Goal: Communication & Community: Answer question/provide support

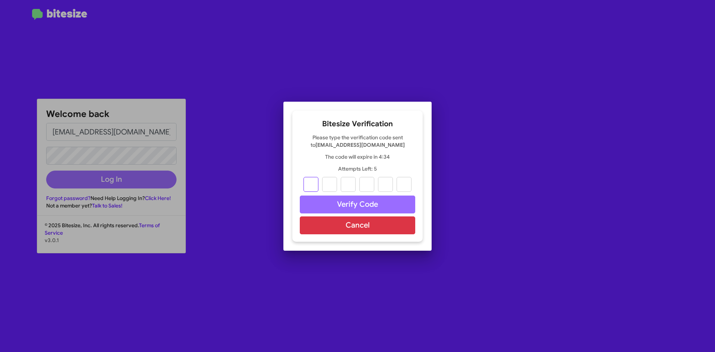
type input "4"
type input "7"
type input "3"
type input "5"
type input "1"
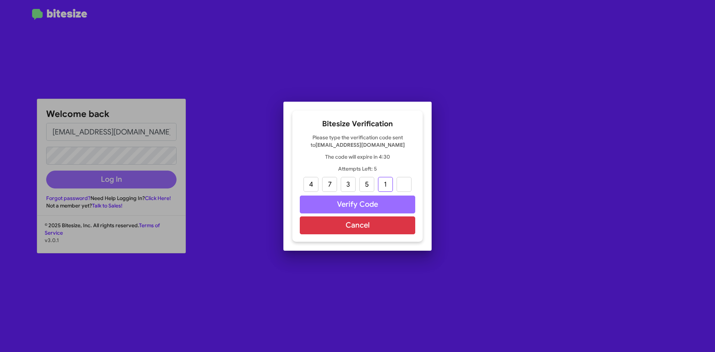
click at [389, 183] on input "1" at bounding box center [385, 184] width 15 height 15
click at [389, 183] on input "text" at bounding box center [385, 184] width 15 height 15
type input "2"
type input "1"
click at [373, 205] on button "Verify Code" at bounding box center [357, 205] width 115 height 18
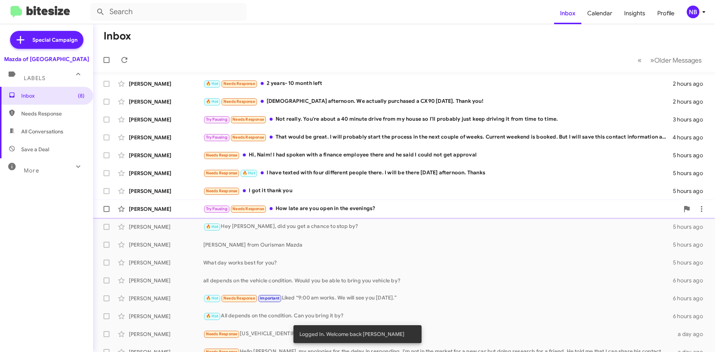
click at [345, 206] on div "Try Pausing Needs Response How late are you open in the evenings?" at bounding box center [441, 208] width 476 height 9
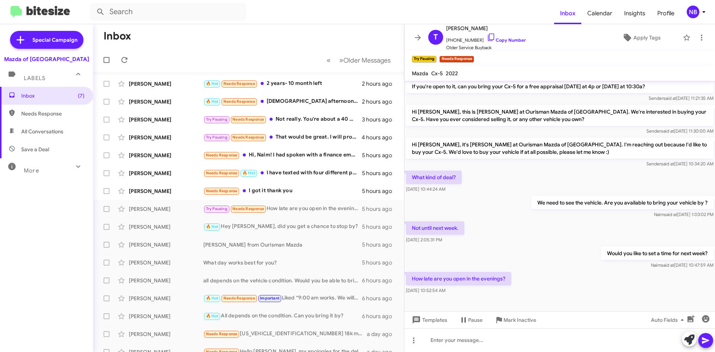
scroll to position [165, 0]
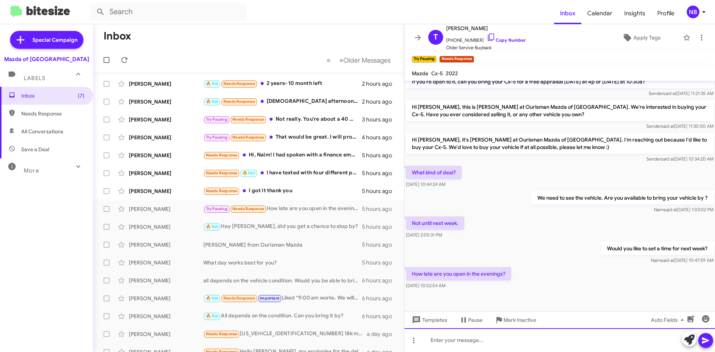
click at [457, 339] on div at bounding box center [560, 340] width 311 height 24
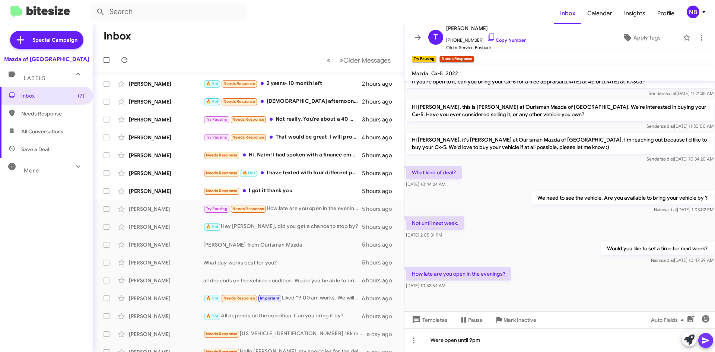
click at [709, 340] on icon at bounding box center [705, 340] width 9 height 9
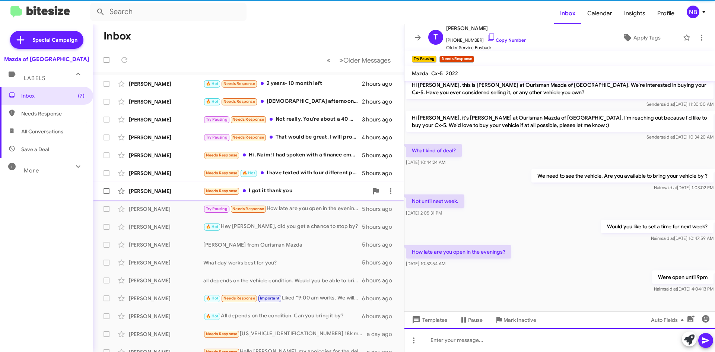
scroll to position [193, 0]
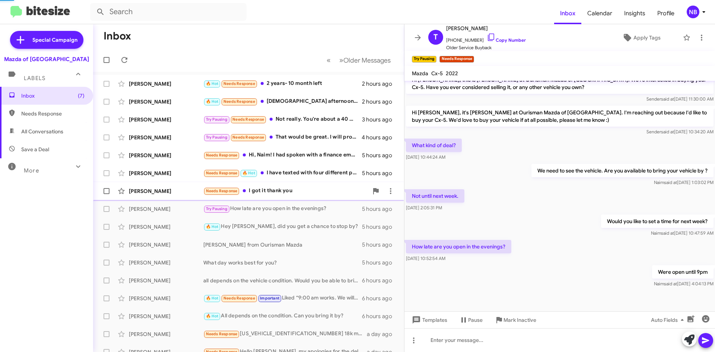
click at [291, 192] on div "Needs Response I got it thank you" at bounding box center [285, 191] width 165 height 9
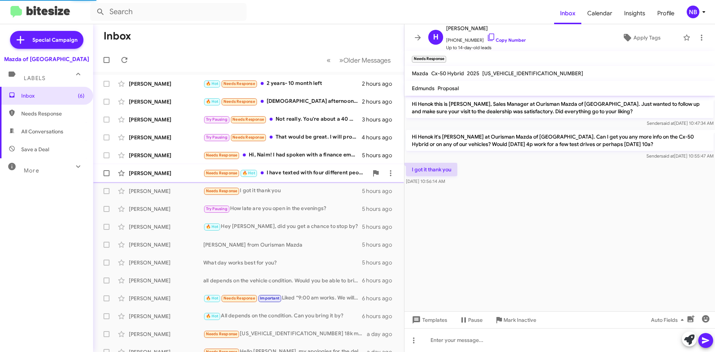
click at [301, 174] on div "Needs Response 🔥 Hot I have texted with four different people there. I will be …" at bounding box center [285, 173] width 165 height 9
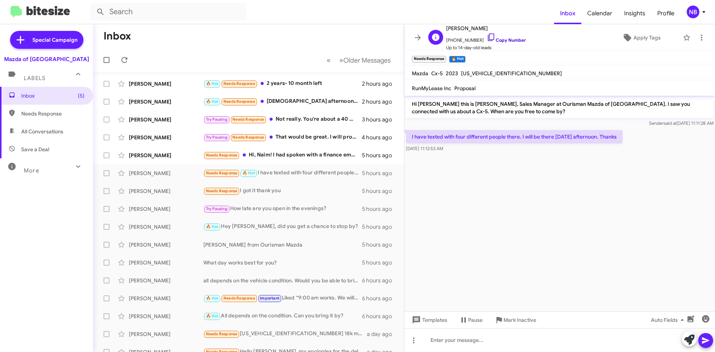
click at [501, 41] on link "Copy Number" at bounding box center [506, 40] width 39 height 6
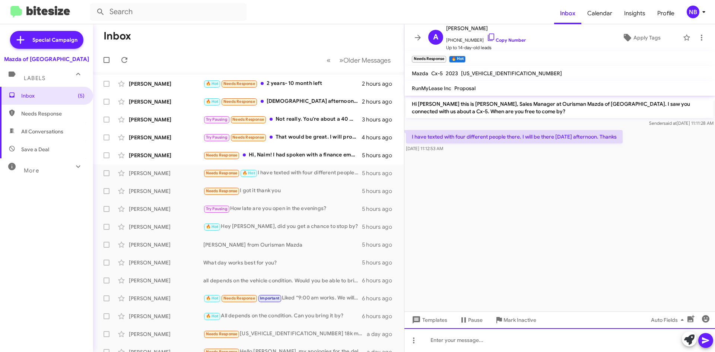
click at [432, 338] on div at bounding box center [560, 340] width 311 height 24
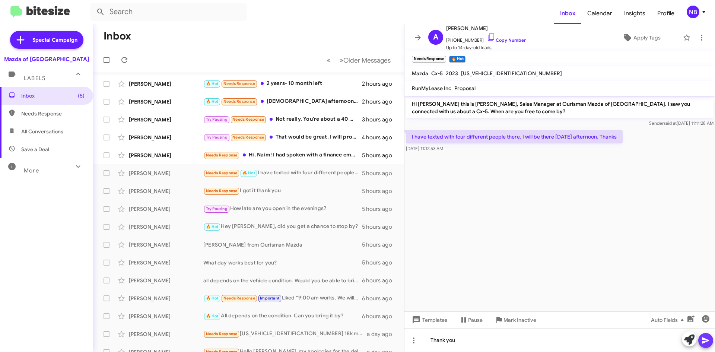
click at [711, 338] on button at bounding box center [705, 340] width 15 height 15
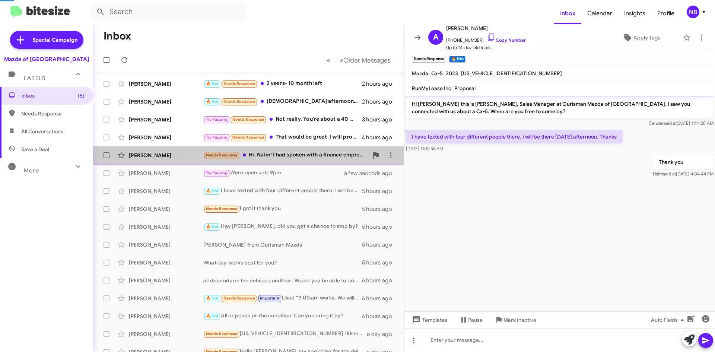
click at [288, 158] on div "Needs Response Hi, [PERSON_NAME]! I had spoken with a finance employee there an…" at bounding box center [285, 155] width 165 height 9
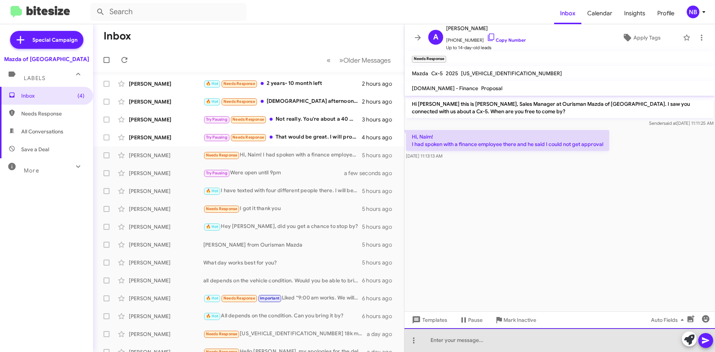
click at [467, 336] on div at bounding box center [560, 340] width 311 height 24
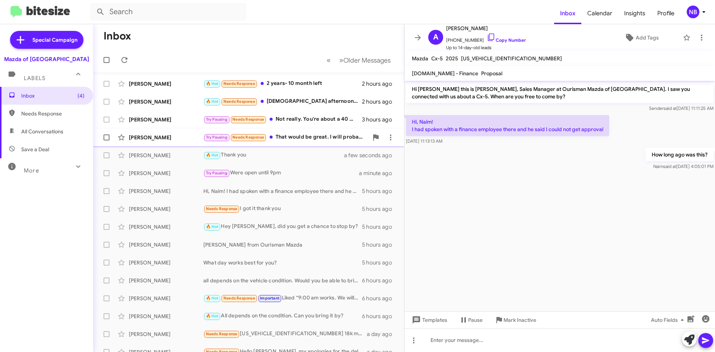
click at [326, 135] on div "Try Pausing Needs Response That would be great. I will probably start the proce…" at bounding box center [285, 137] width 165 height 9
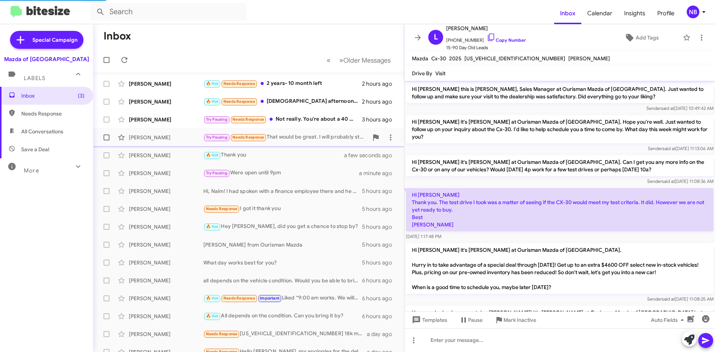
scroll to position [205, 0]
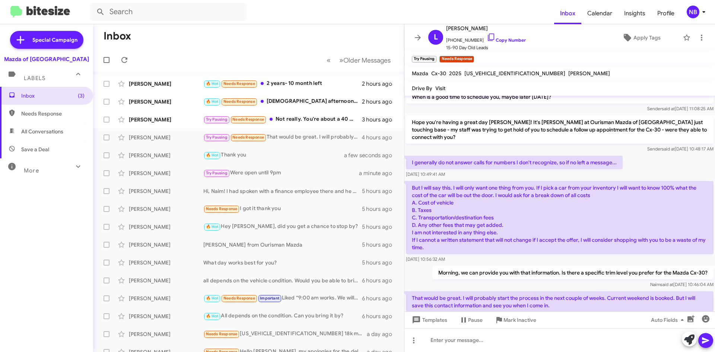
drag, startPoint x: 466, startPoint y: 285, endPoint x: 570, endPoint y: 292, distance: 103.8
click at [570, 292] on p "That would be great. I will probably start the process in the next couple of we…" at bounding box center [560, 301] width 308 height 21
click at [492, 295] on p "That would be great. I will probably start the process in the next couple of we…" at bounding box center [560, 301] width 308 height 21
click at [491, 291] on p "That would be great. I will probably start the process in the next couple of we…" at bounding box center [560, 301] width 308 height 21
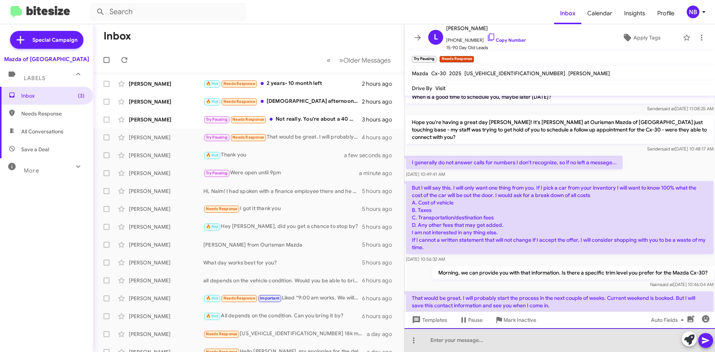
click at [490, 334] on div at bounding box center [560, 340] width 311 height 24
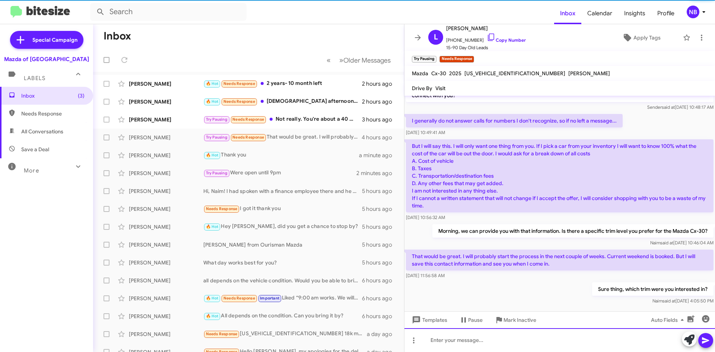
scroll to position [247, 0]
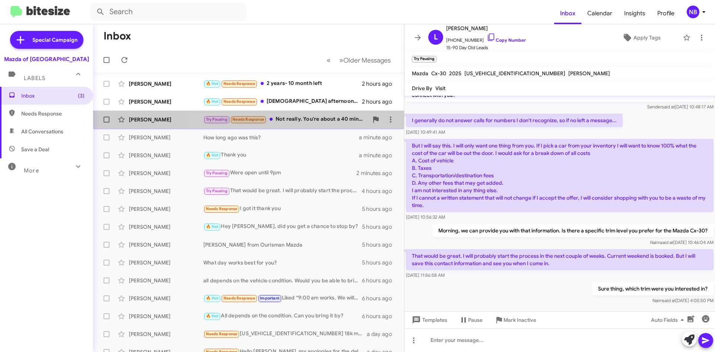
click at [310, 122] on div "Try Pausing Needs Response Not really. You're about a 40 minute drive from my h…" at bounding box center [285, 119] width 165 height 9
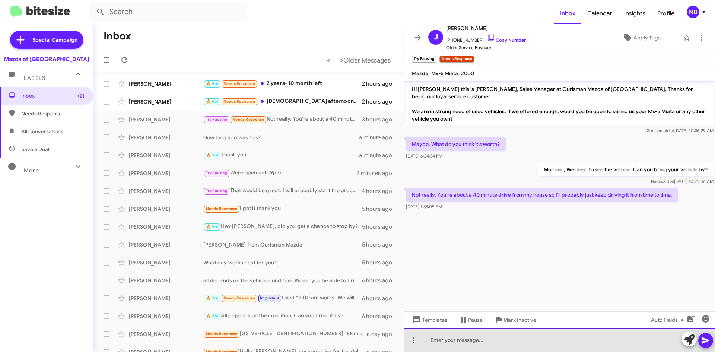
click at [484, 338] on div at bounding box center [560, 340] width 311 height 24
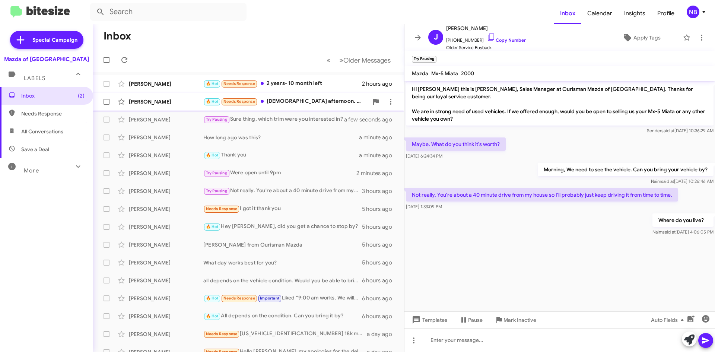
click at [318, 102] on div "🔥 Hot Needs Response [DEMOGRAPHIC_DATA] afternoon. We actually purchased a CX90…" at bounding box center [285, 101] width 165 height 9
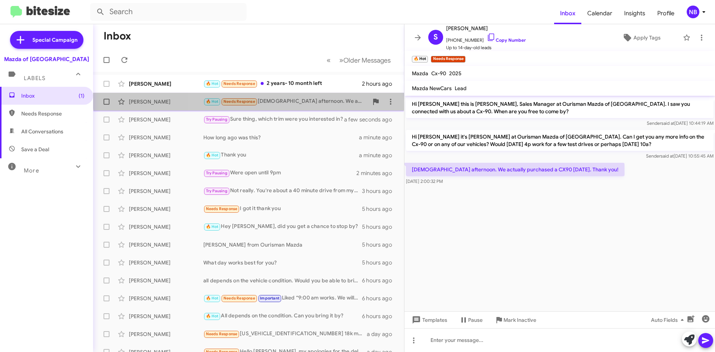
click at [329, 95] on div "[PERSON_NAME] 🔥 Hot Needs Response God afternoon. We actually purchased a CX90 …" at bounding box center [248, 101] width 299 height 15
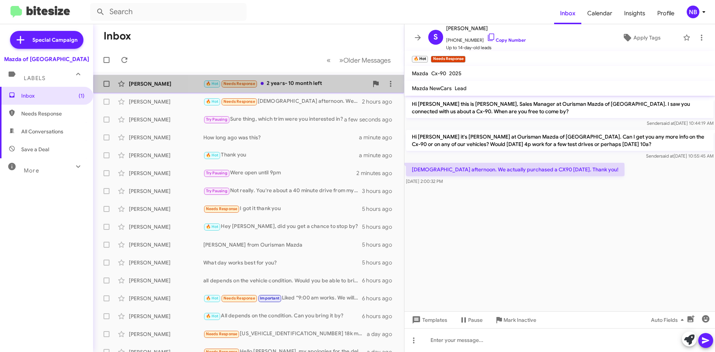
click at [326, 90] on div "[PERSON_NAME] 🔥 Hot Needs Response 2 years- 10 month left 2 hours ago" at bounding box center [248, 83] width 299 height 15
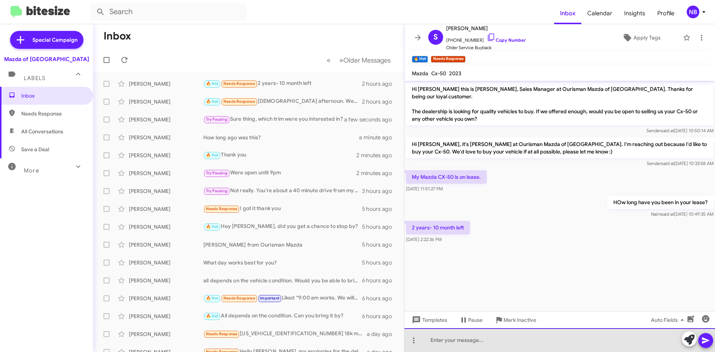
click at [469, 341] on div at bounding box center [560, 340] width 311 height 24
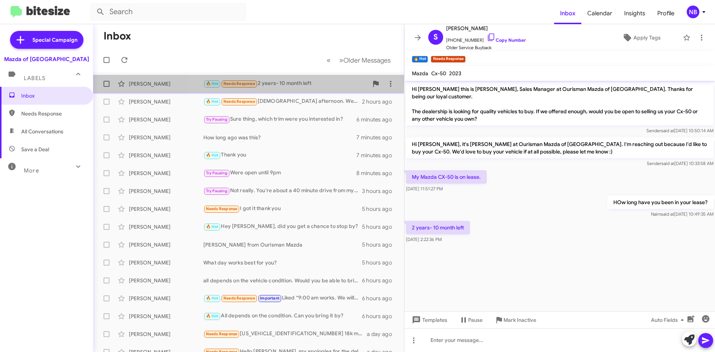
click at [319, 85] on div "🔥 Hot Needs Response 2 years- 10 month left" at bounding box center [285, 83] width 165 height 9
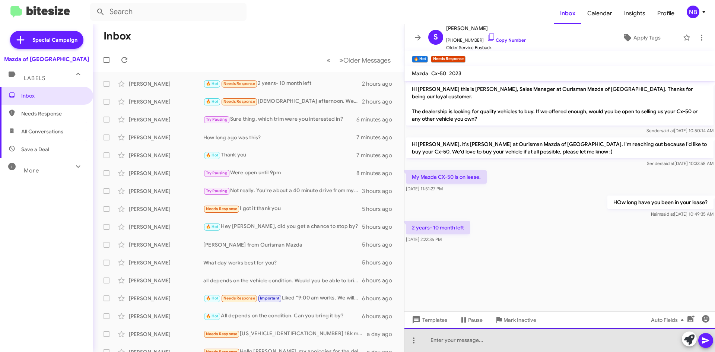
click at [467, 343] on div at bounding box center [560, 340] width 311 height 24
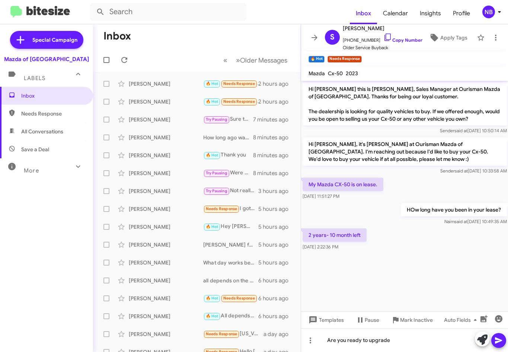
click at [457, 262] on cdk-virtual-scroll-viewport "Hi [PERSON_NAME] this is [PERSON_NAME], Sales Manager at Ourisman Mazda of [GEO…" at bounding box center [404, 196] width 207 height 231
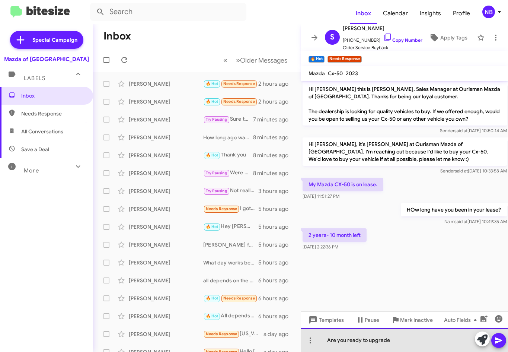
click at [411, 340] on div "Are you ready to upgrade" at bounding box center [404, 340] width 207 height 24
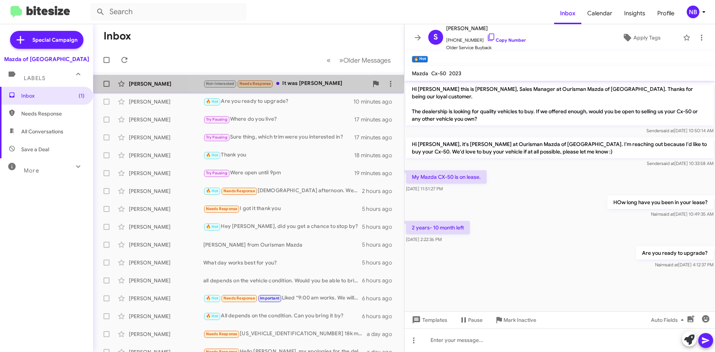
click at [317, 86] on div "Not-Interested Needs Response It was [PERSON_NAME]" at bounding box center [285, 83] width 165 height 9
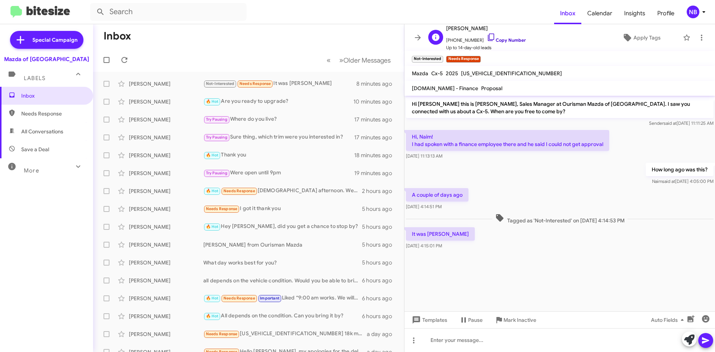
click at [503, 40] on link "Copy Number" at bounding box center [506, 40] width 39 height 6
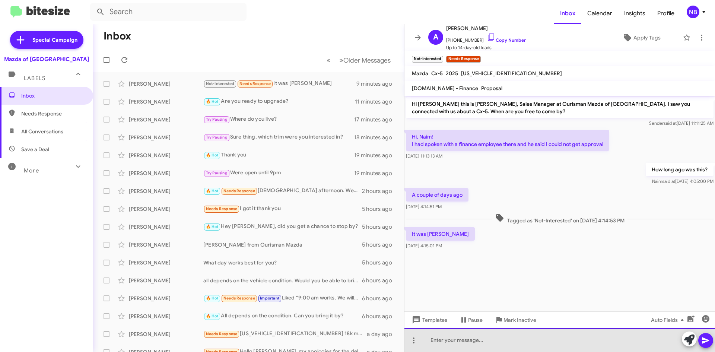
click at [456, 345] on div at bounding box center [560, 340] width 311 height 24
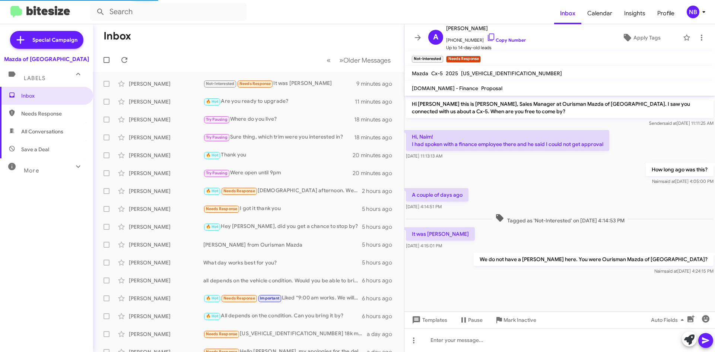
click at [704, 333] on div at bounding box center [697, 340] width 31 height 16
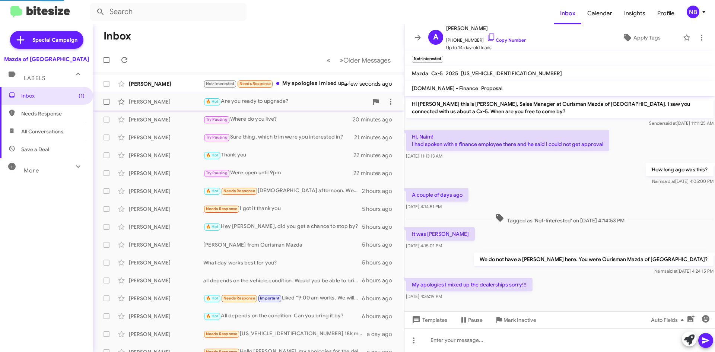
scroll to position [5, 0]
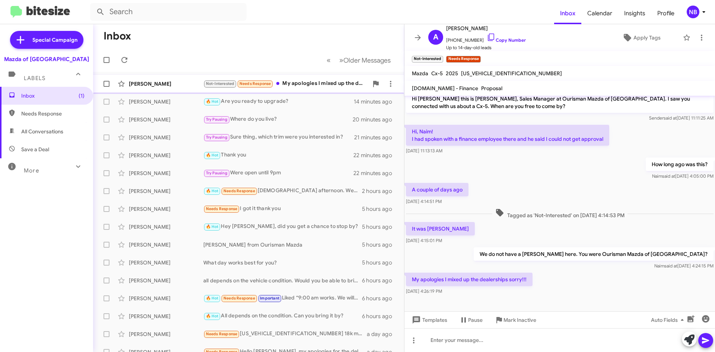
click at [309, 83] on div "Not-Interested Needs Response My apologies I mixed up the dealerships sorry!!!" at bounding box center [285, 83] width 165 height 9
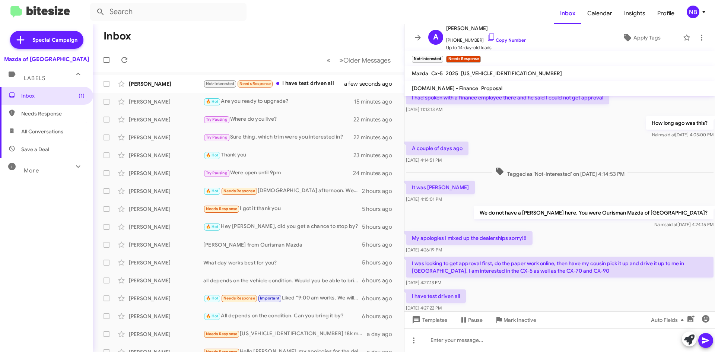
scroll to position [67, 0]
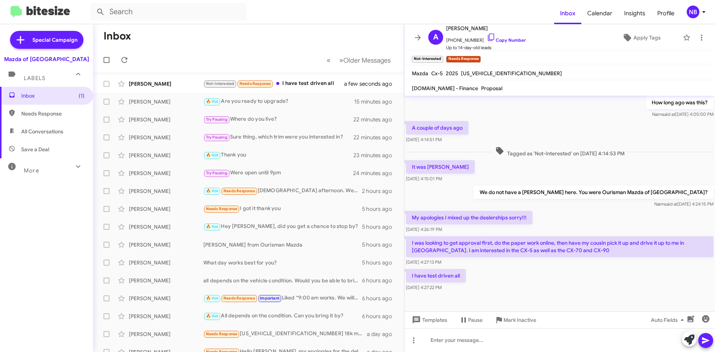
drag, startPoint x: 498, startPoint y: 242, endPoint x: 590, endPoint y: 255, distance: 92.9
click at [590, 255] on p "I was looking to get approval first, do the paper work online, then have my cou…" at bounding box center [560, 246] width 308 height 21
click at [317, 85] on div "Not-Interested Needs Response I have test driven all" at bounding box center [285, 83] width 165 height 9
drag, startPoint x: 431, startPoint y: 246, endPoint x: 520, endPoint y: 261, distance: 90.2
click at [520, 263] on div "[DATE] 4:27:13 PM" at bounding box center [560, 261] width 308 height 7
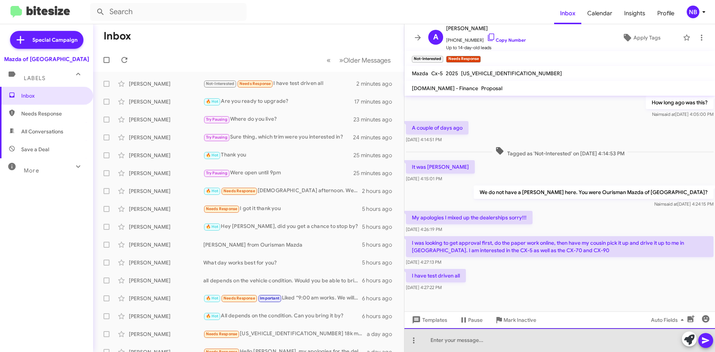
click at [494, 346] on div at bounding box center [560, 340] width 311 height 24
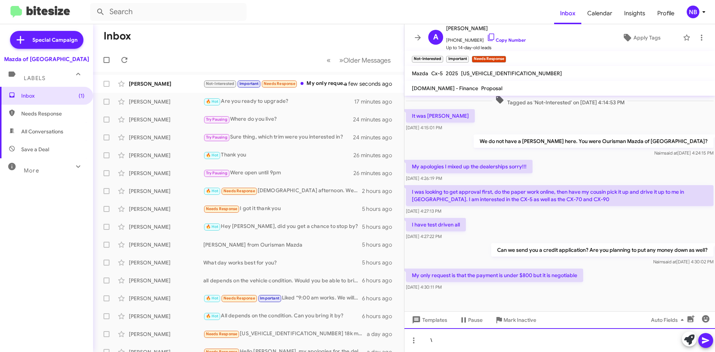
scroll to position [121, 0]
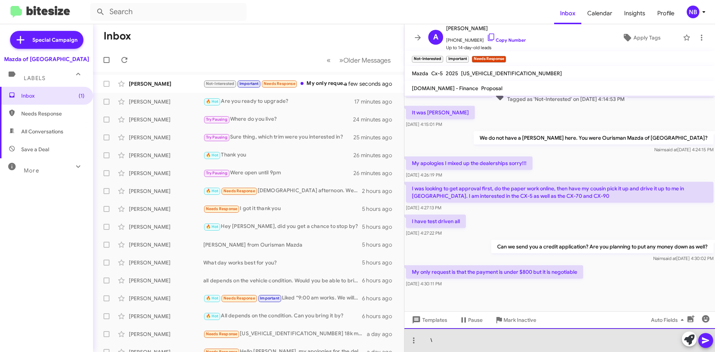
drag, startPoint x: 454, startPoint y: 345, endPoint x: 422, endPoint y: 343, distance: 31.3
click at [422, 343] on div "\" at bounding box center [560, 340] width 311 height 24
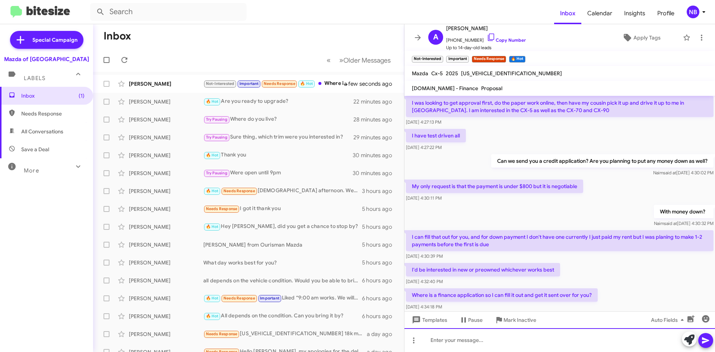
scroll to position [238, 0]
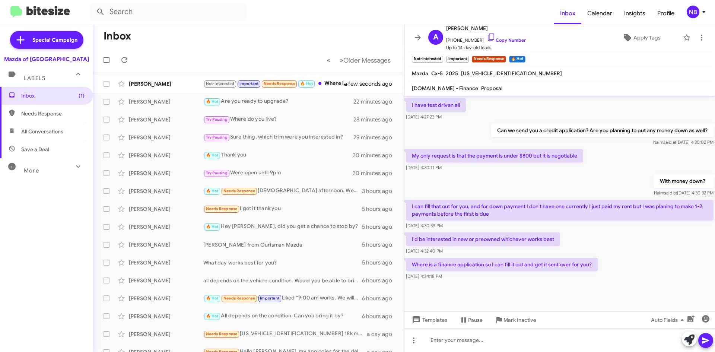
drag, startPoint x: 433, startPoint y: 209, endPoint x: 520, endPoint y: 219, distance: 87.8
click at [520, 219] on p "I can fill that out for you, and for down payment I don't have one currently I …" at bounding box center [560, 210] width 308 height 21
click at [572, 209] on p "I can fill that out for you, and for down payment I don't have one currently I …" at bounding box center [560, 210] width 308 height 21
drag, startPoint x: 587, startPoint y: 207, endPoint x: 646, endPoint y: 220, distance: 59.9
click at [646, 220] on p "I can fill that out for you, and for down payment I don't have one currently I …" at bounding box center [560, 210] width 308 height 21
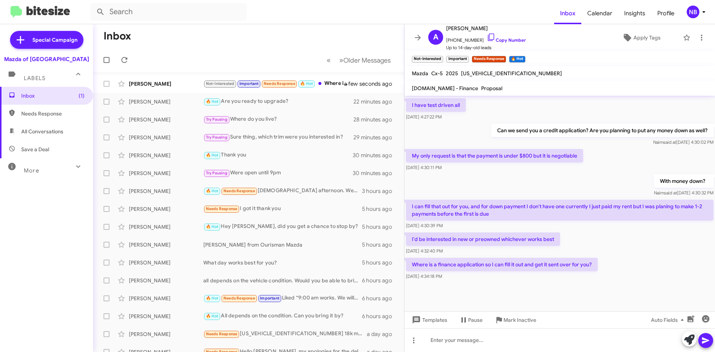
click at [640, 220] on p "I can fill that out for you, and for down payment I don't have one currently I …" at bounding box center [560, 210] width 308 height 21
drag, startPoint x: 434, startPoint y: 265, endPoint x: 558, endPoint y: 272, distance: 124.2
click at [558, 272] on div "Where is a finance application so I can fill it out and get it sent over for yo…" at bounding box center [502, 269] width 192 height 22
click at [511, 39] on link "Copy Number" at bounding box center [506, 40] width 39 height 6
copy div "a finance application so I can fill it out and get it sent over for you? [DATE]…"
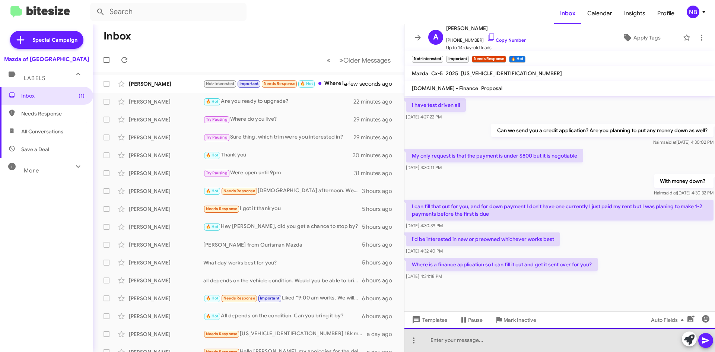
click at [440, 339] on div at bounding box center [560, 340] width 311 height 24
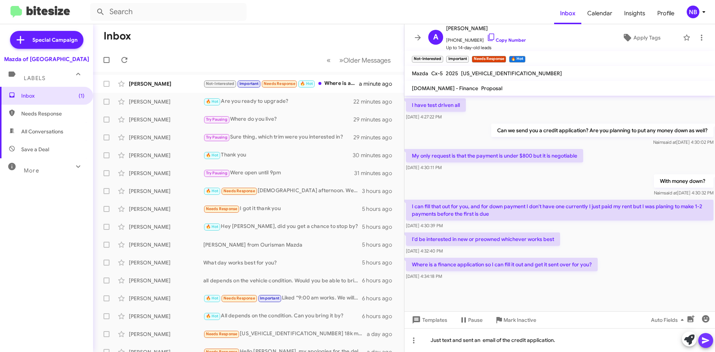
click at [708, 334] on span at bounding box center [705, 340] width 9 height 15
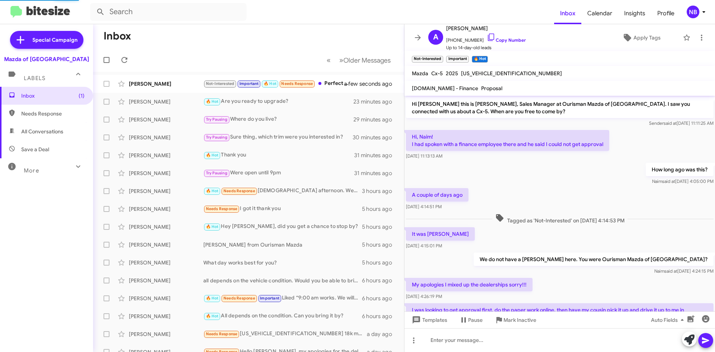
scroll to position [292, 0]
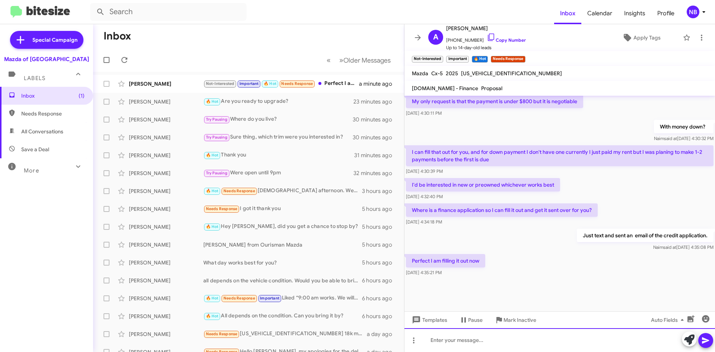
click at [482, 344] on div at bounding box center [560, 340] width 311 height 24
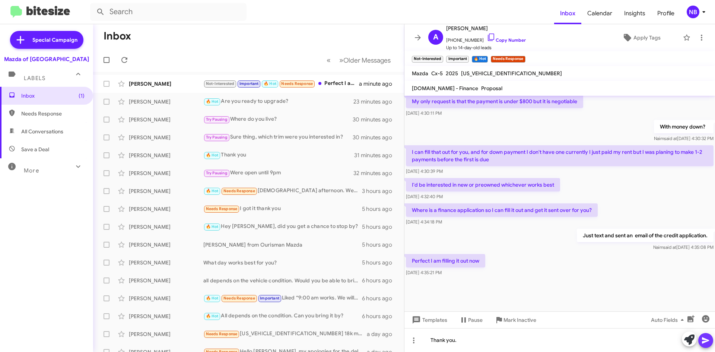
click at [709, 340] on icon at bounding box center [705, 340] width 9 height 9
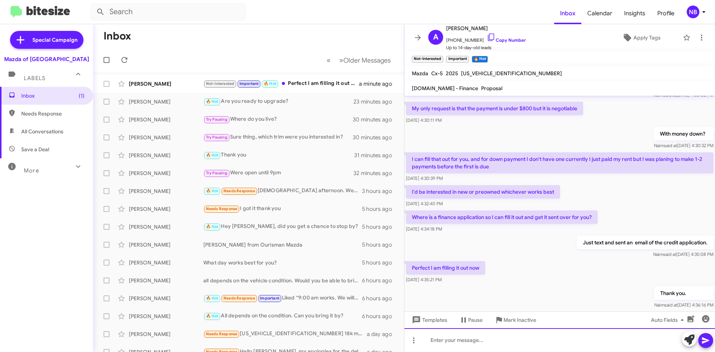
scroll to position [319, 0]
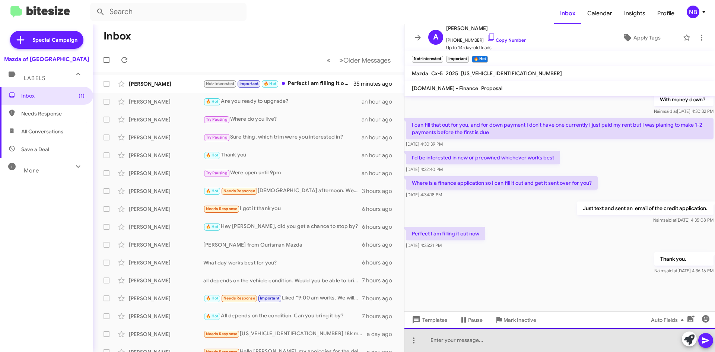
click at [465, 334] on div at bounding box center [560, 340] width 311 height 24
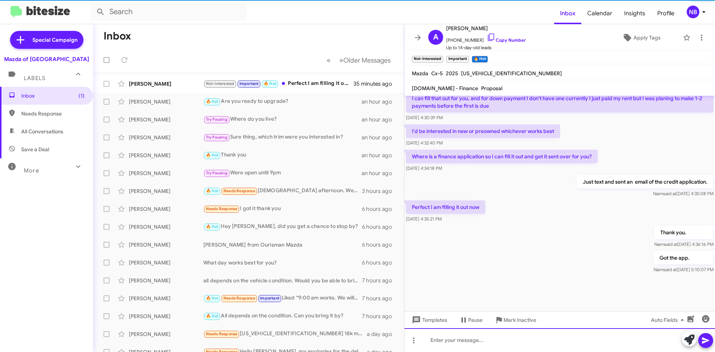
scroll to position [346, 0]
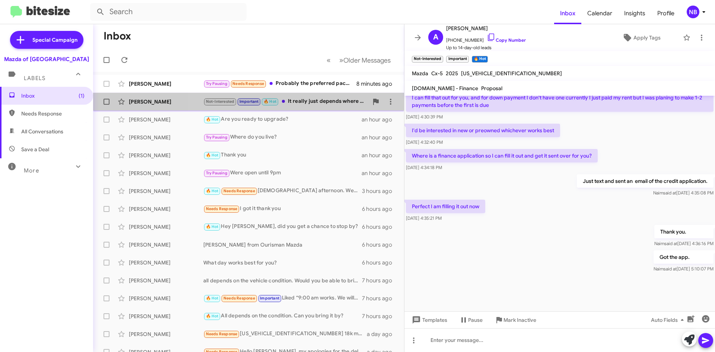
click at [321, 105] on div "Not-Interested Important 🔥 Hot It really just depends where the payments sit or…" at bounding box center [285, 101] width 165 height 9
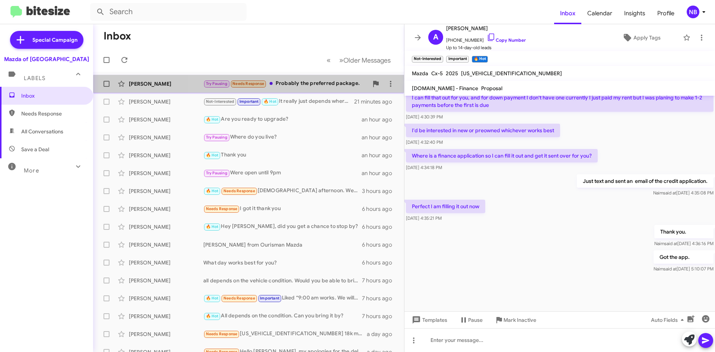
click at [327, 89] on div "[PERSON_NAME] May Try Pausing Needs Response Probably the preferred package. 8 …" at bounding box center [248, 83] width 299 height 15
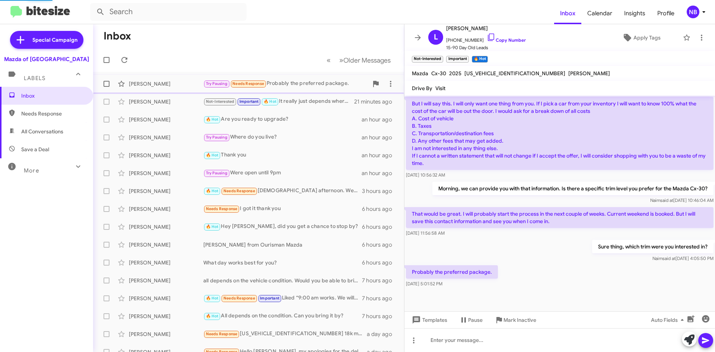
scroll to position [275, 0]
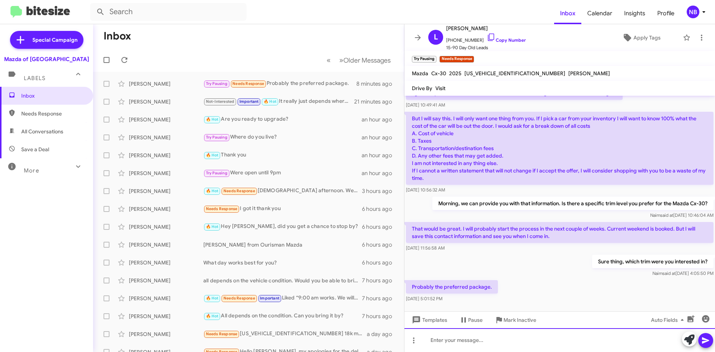
click at [467, 344] on div at bounding box center [560, 340] width 311 height 24
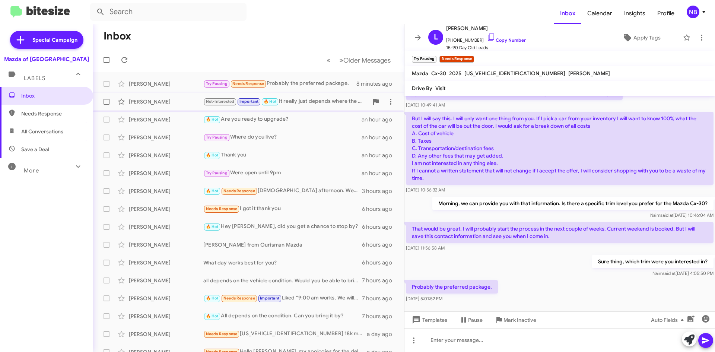
click at [332, 101] on div "Not-Interested Important 🔥 Hot It really just depends where the payments sit or…" at bounding box center [285, 101] width 165 height 9
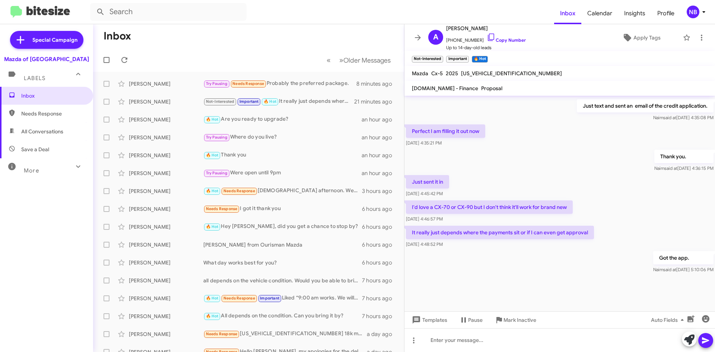
scroll to position [428, 0]
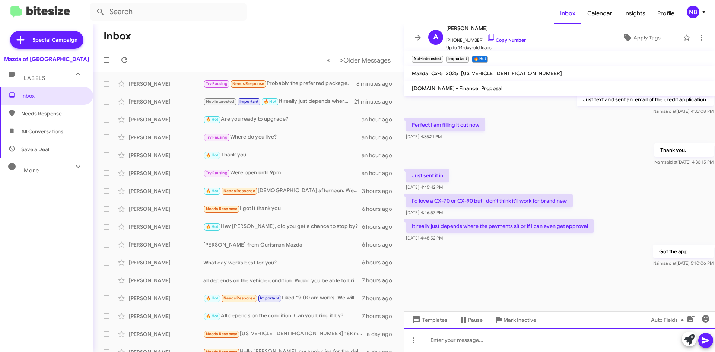
click at [466, 338] on div at bounding box center [560, 340] width 311 height 24
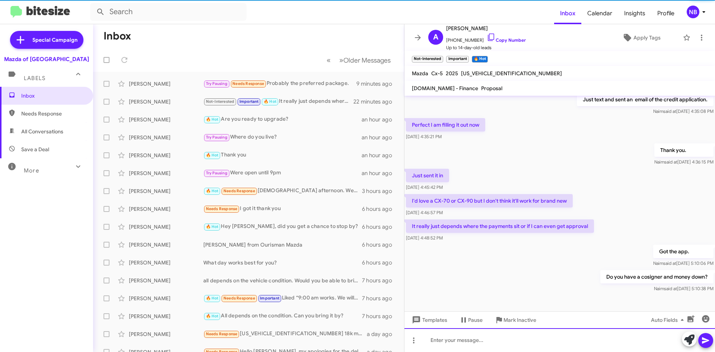
scroll to position [0, 0]
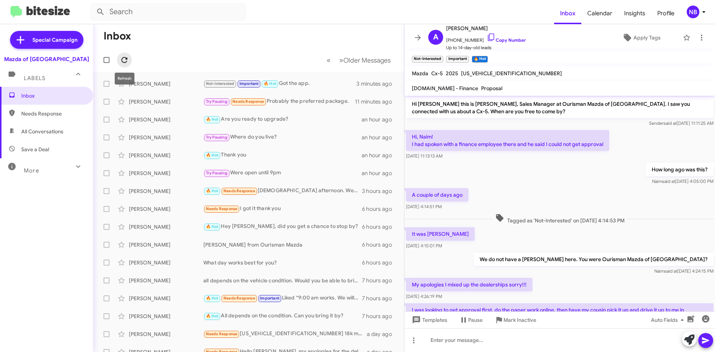
click at [124, 60] on icon at bounding box center [124, 59] width 9 height 9
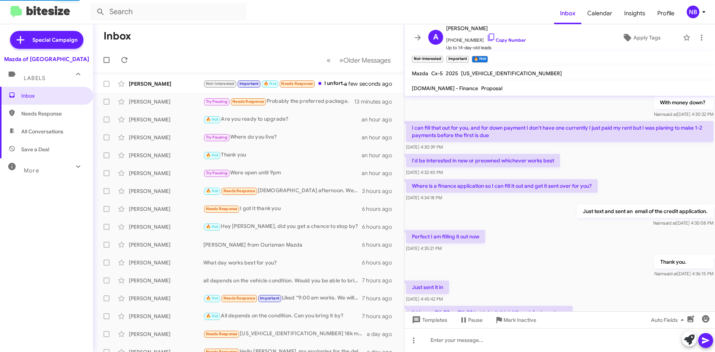
scroll to position [365, 0]
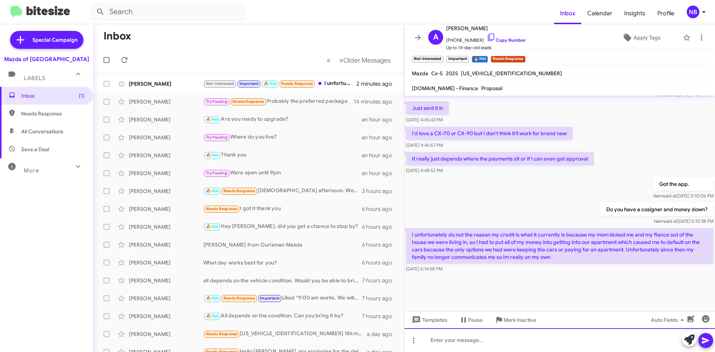
click at [466, 345] on div at bounding box center [560, 340] width 311 height 24
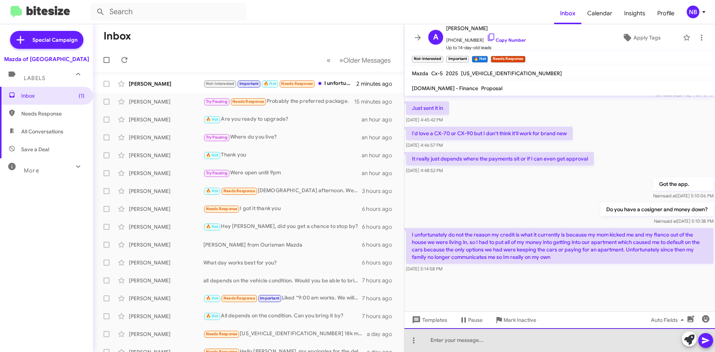
click at [450, 339] on div at bounding box center [560, 340] width 311 height 24
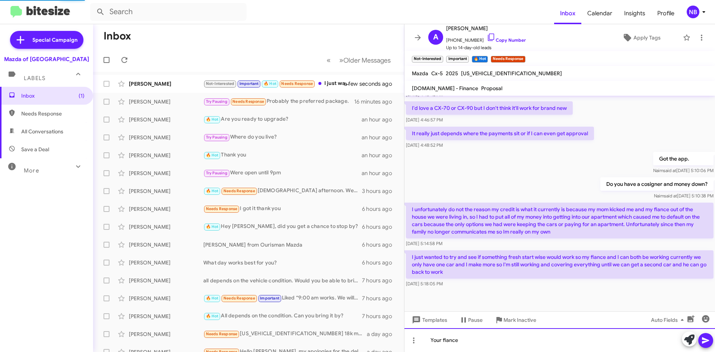
scroll to position [380, 0]
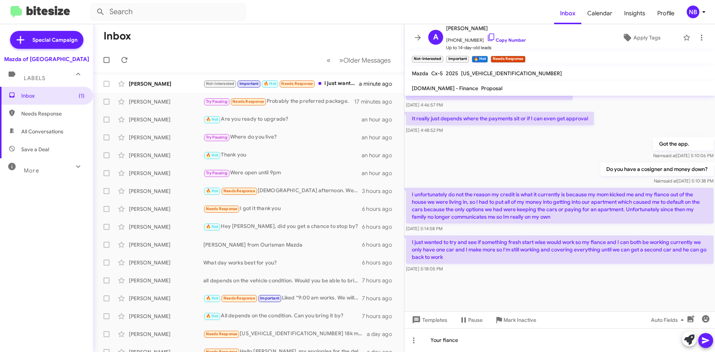
drag, startPoint x: 555, startPoint y: 245, endPoint x: 660, endPoint y: 259, distance: 105.9
click at [660, 259] on p "I just wanted to try and see if something fresh start wise would work so my fia…" at bounding box center [560, 249] width 308 height 28
click at [475, 252] on p "I just wanted to try and see if something fresh start wise would work so my fia…" at bounding box center [560, 249] width 308 height 28
drag, startPoint x: 577, startPoint y: 242, endPoint x: 677, endPoint y: 253, distance: 100.4
click at [677, 253] on p "I just wanted to try and see if something fresh start wise would work so my fia…" at bounding box center [560, 249] width 308 height 28
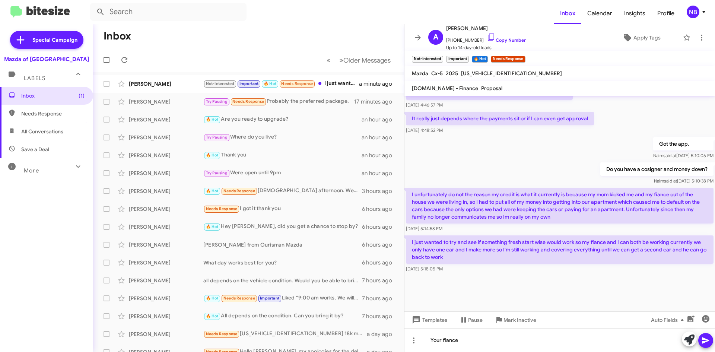
click at [463, 250] on p "I just wanted to try and see if something fresh start wise would work so my fia…" at bounding box center [560, 249] width 308 height 28
drag, startPoint x: 474, startPoint y: 250, endPoint x: 526, endPoint y: 256, distance: 52.1
click at [526, 256] on p "I just wanted to try and see if something fresh start wise would work so my fia…" at bounding box center [560, 249] width 308 height 28
click at [494, 251] on p "I just wanted to try and see if something fresh start wise would work so my fia…" at bounding box center [560, 249] width 308 height 28
drag, startPoint x: 499, startPoint y: 250, endPoint x: 597, endPoint y: 260, distance: 98.5
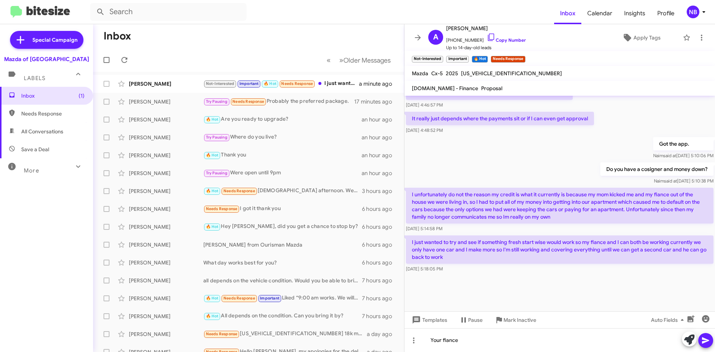
click at [597, 260] on p "I just wanted to try and see if something fresh start wise would work so my fia…" at bounding box center [560, 249] width 308 height 28
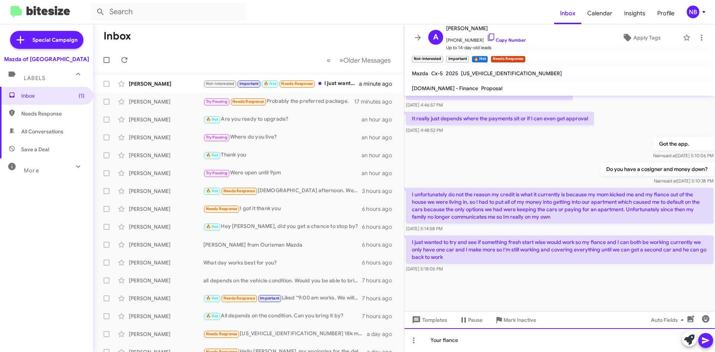
click at [492, 340] on div "Your fiance" at bounding box center [560, 340] width 311 height 24
click at [449, 339] on div "Your fiance" at bounding box center [560, 340] width 311 height 24
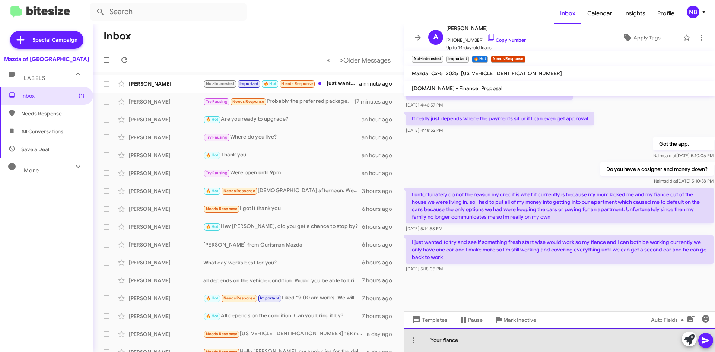
click at [449, 339] on div "Your fiance" at bounding box center [560, 340] width 311 height 24
click at [475, 340] on div "Your fiancé" at bounding box center [560, 340] width 311 height 24
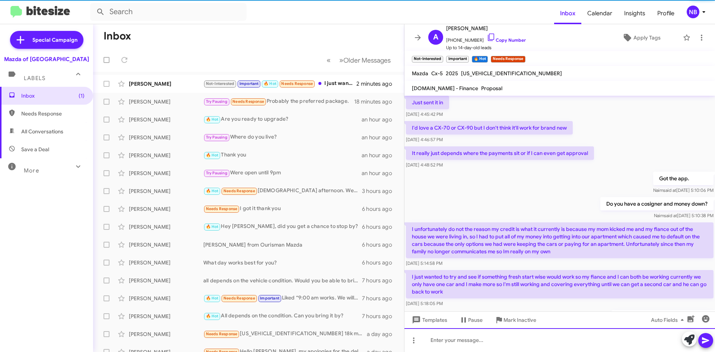
scroll to position [0, 0]
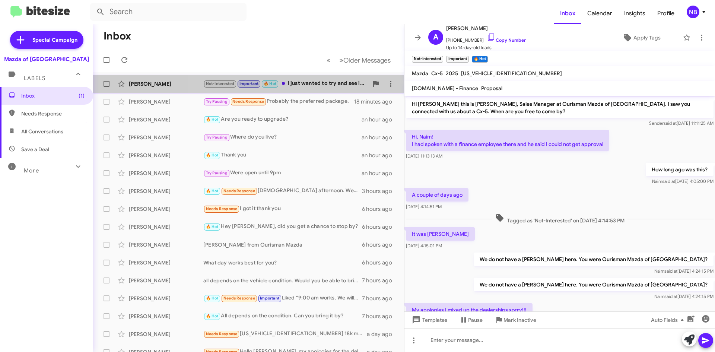
click at [310, 81] on div "Not-Interested Important 🔥 Hot I just wanted to try and see if something fresh …" at bounding box center [285, 83] width 165 height 9
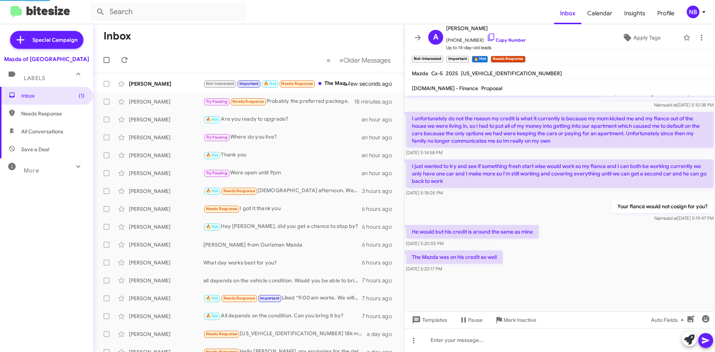
scroll to position [373, 0]
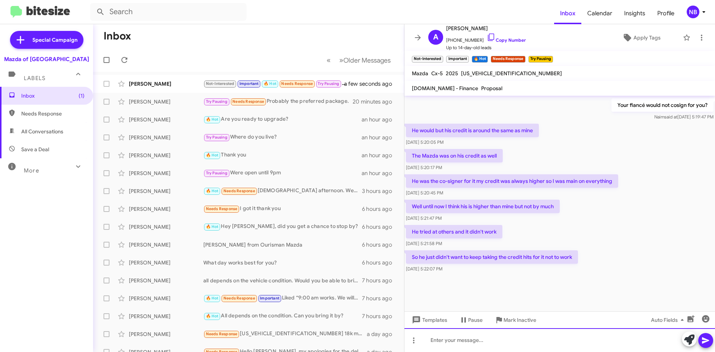
click at [463, 337] on div at bounding box center [560, 340] width 311 height 24
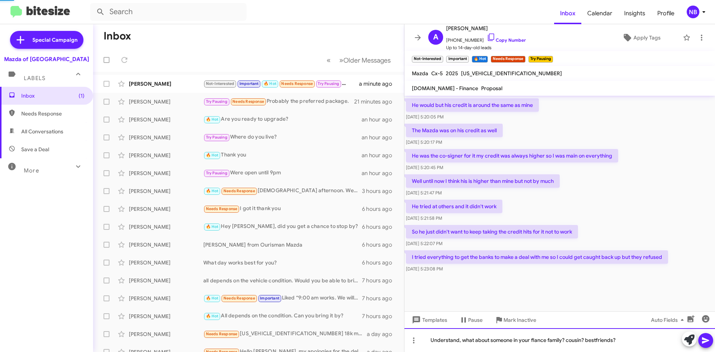
scroll to position [365, 0]
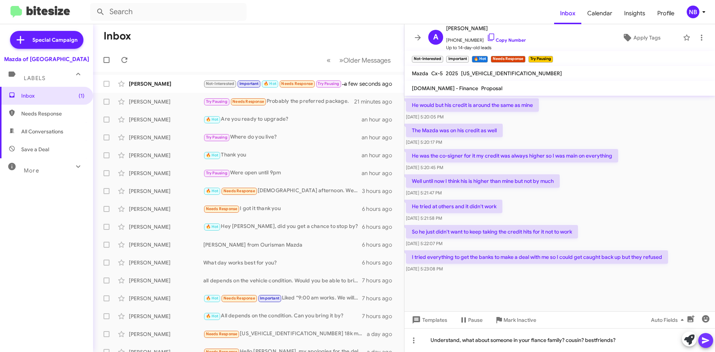
click at [710, 337] on icon at bounding box center [705, 340] width 9 height 9
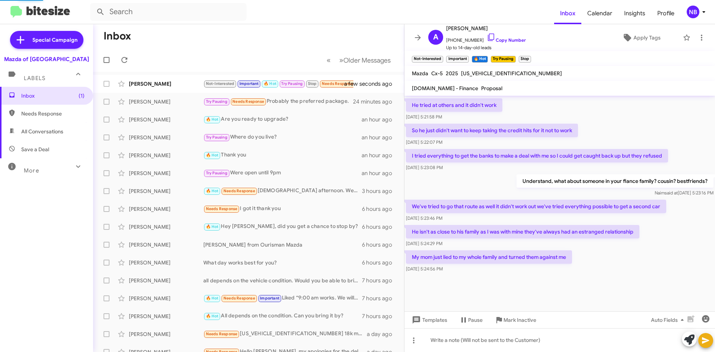
scroll to position [380, 0]
